Goal: Check status: Check status

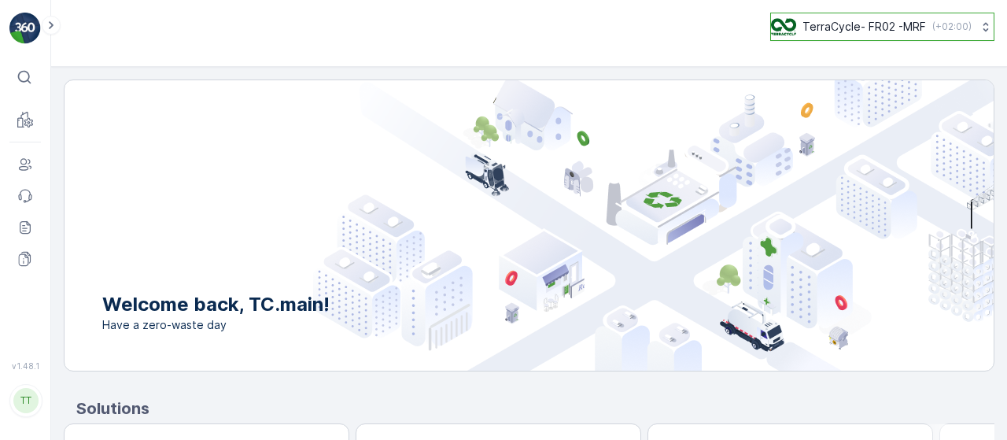
click at [872, 20] on p "TerraCycle- FR02 -MRF" at bounding box center [865, 27] width 124 height 16
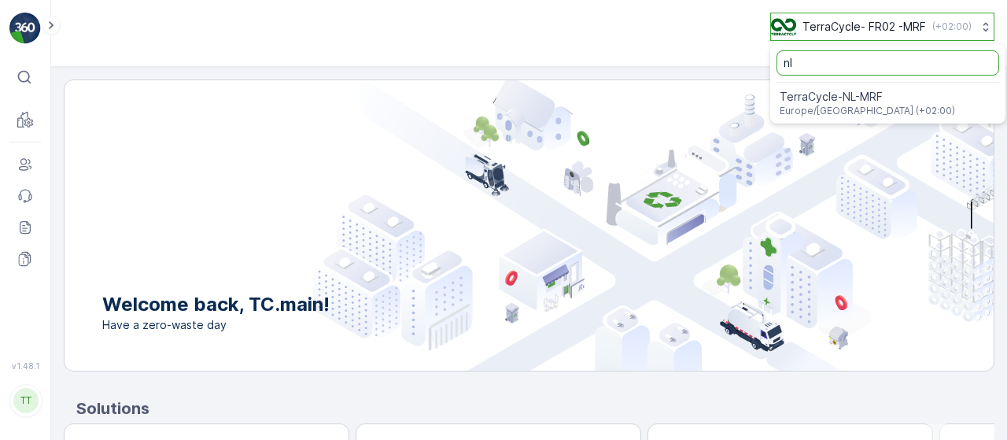
type input "nl"
click at [857, 105] on span "Europe/[GEOGRAPHIC_DATA] (+02:00)" at bounding box center [868, 111] width 175 height 13
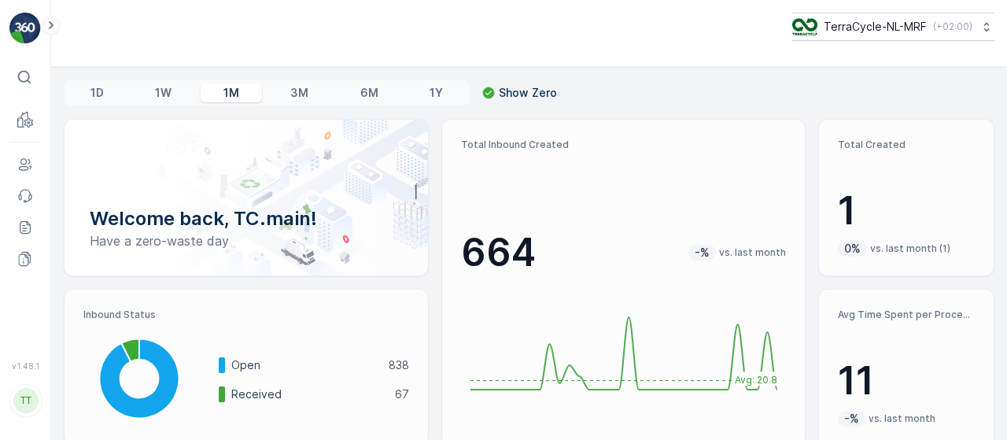
click at [54, 22] on icon at bounding box center [50, 25] width 17 height 19
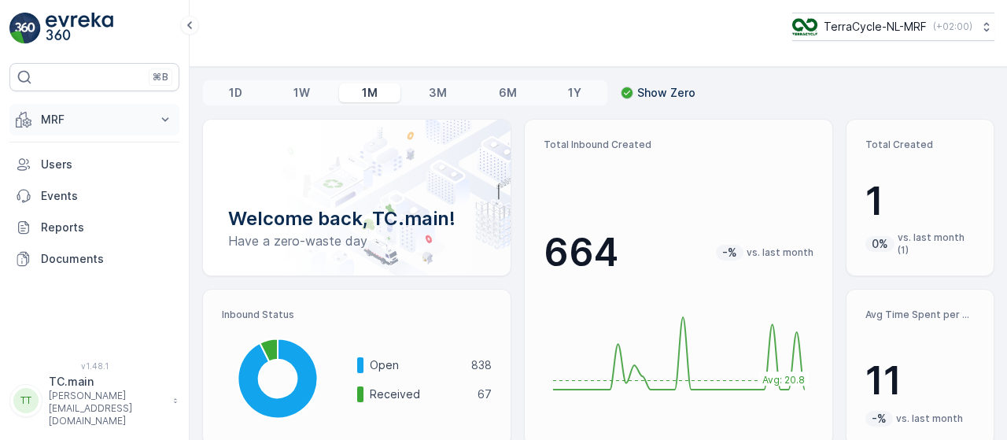
click at [46, 116] on p "MRF" at bounding box center [94, 120] width 107 height 16
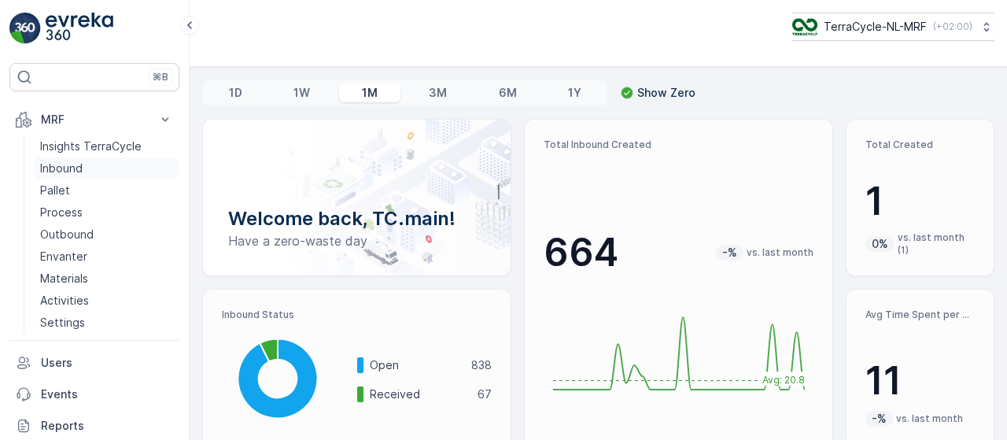
click at [67, 163] on p "Inbound" at bounding box center [61, 169] width 42 height 16
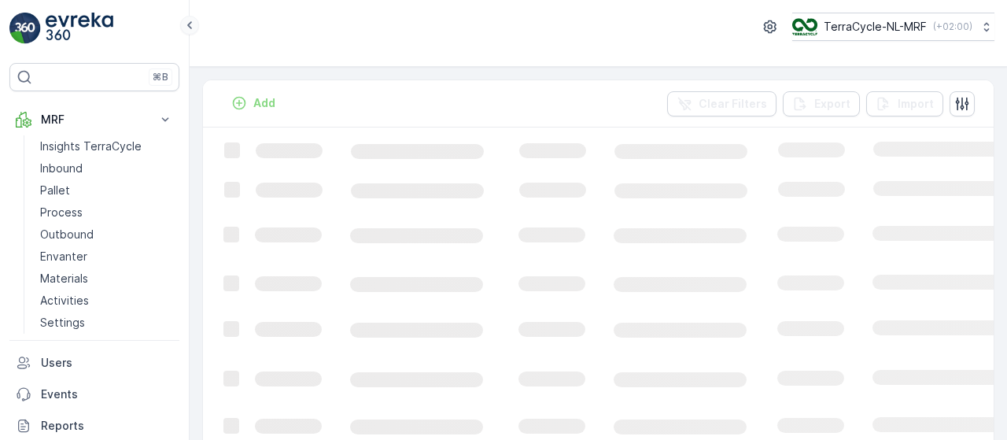
click at [191, 22] on icon at bounding box center [189, 25] width 5 height 8
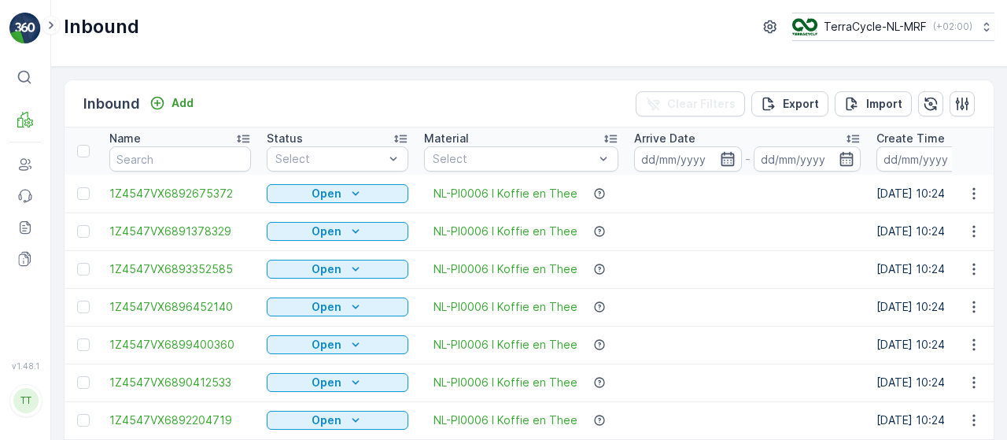
click at [726, 163] on icon "button" at bounding box center [728, 159] width 16 height 16
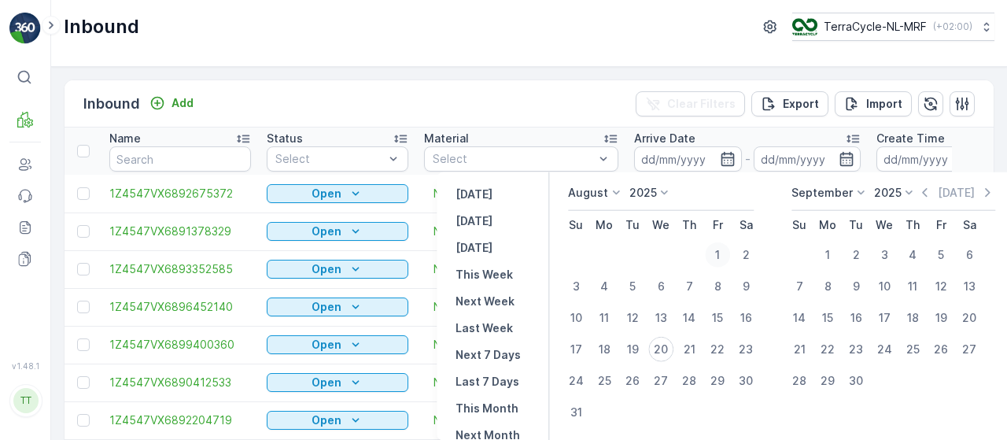
click at [721, 249] on div "1" at bounding box center [717, 254] width 25 height 25
type input "[DATE]"
click at [721, 249] on div "1" at bounding box center [717, 254] width 25 height 25
type input "[DATE]"
click at [576, 415] on div "31" at bounding box center [575, 412] width 25 height 25
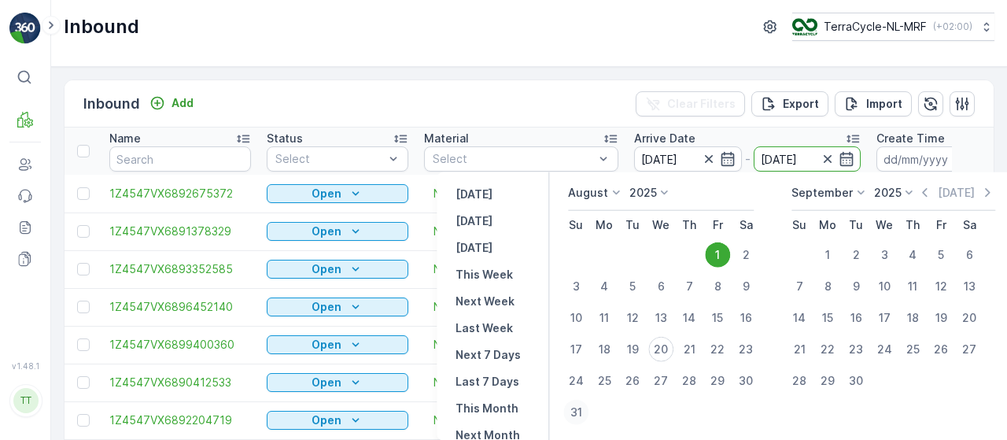
type input "[DATE]"
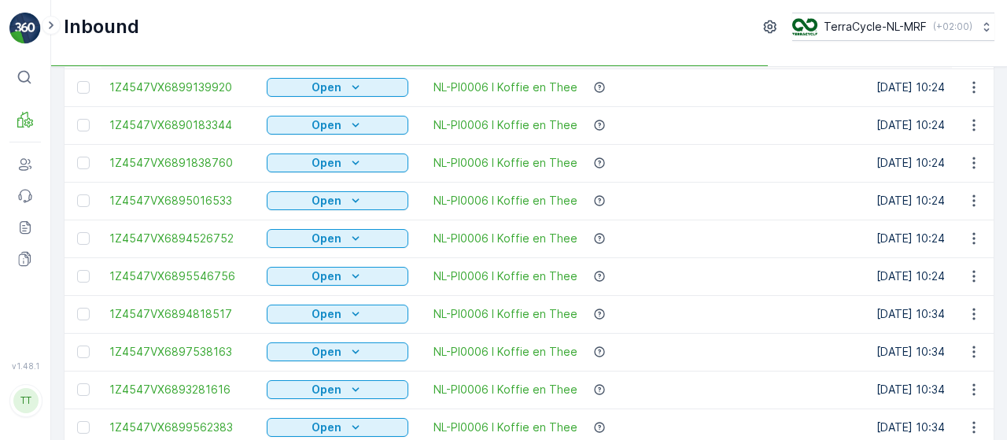
scroll to position [1688, 0]
